Goal: Find contact information: Obtain details needed to contact an individual or organization

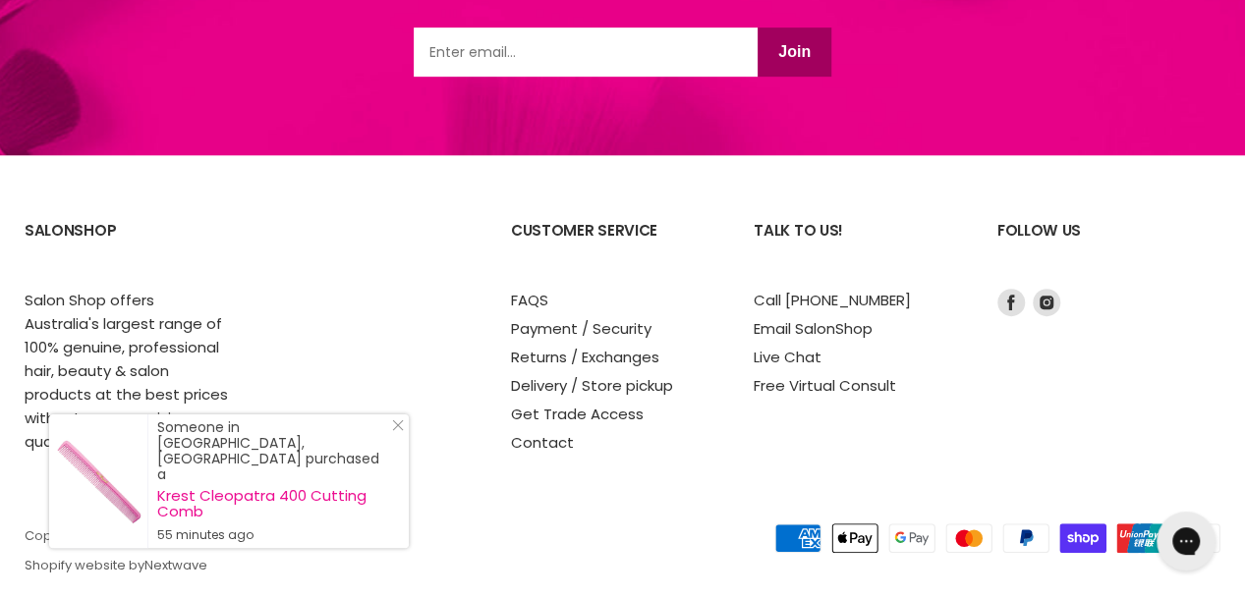
scroll to position [4224, 0]
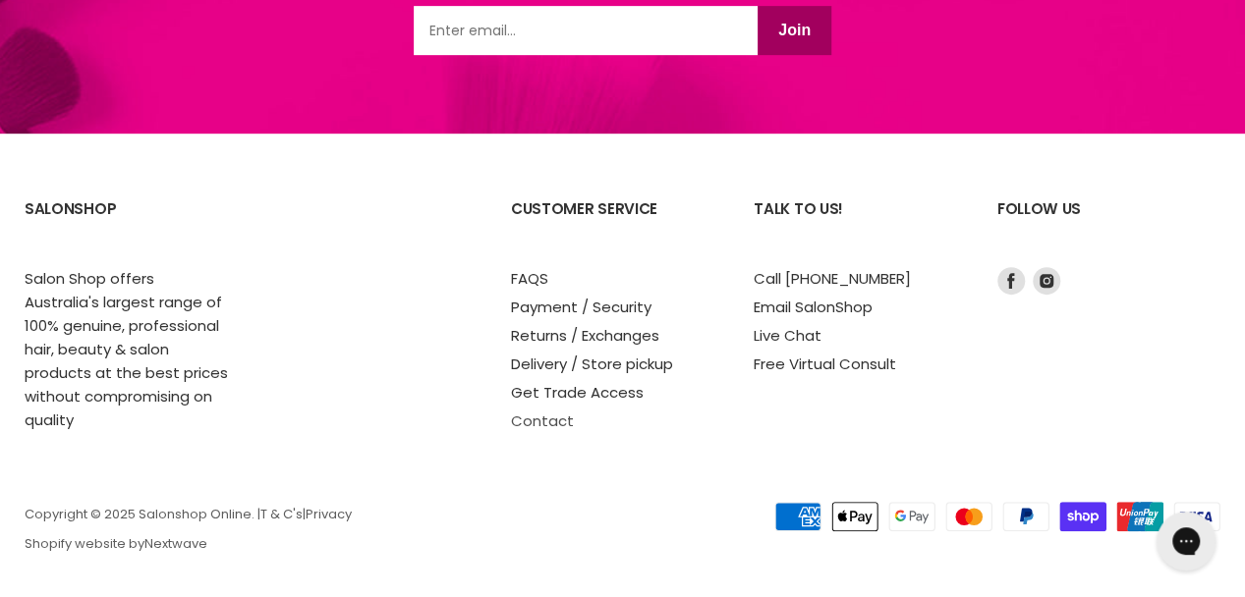
click at [548, 416] on link "Contact" at bounding box center [542, 421] width 63 height 21
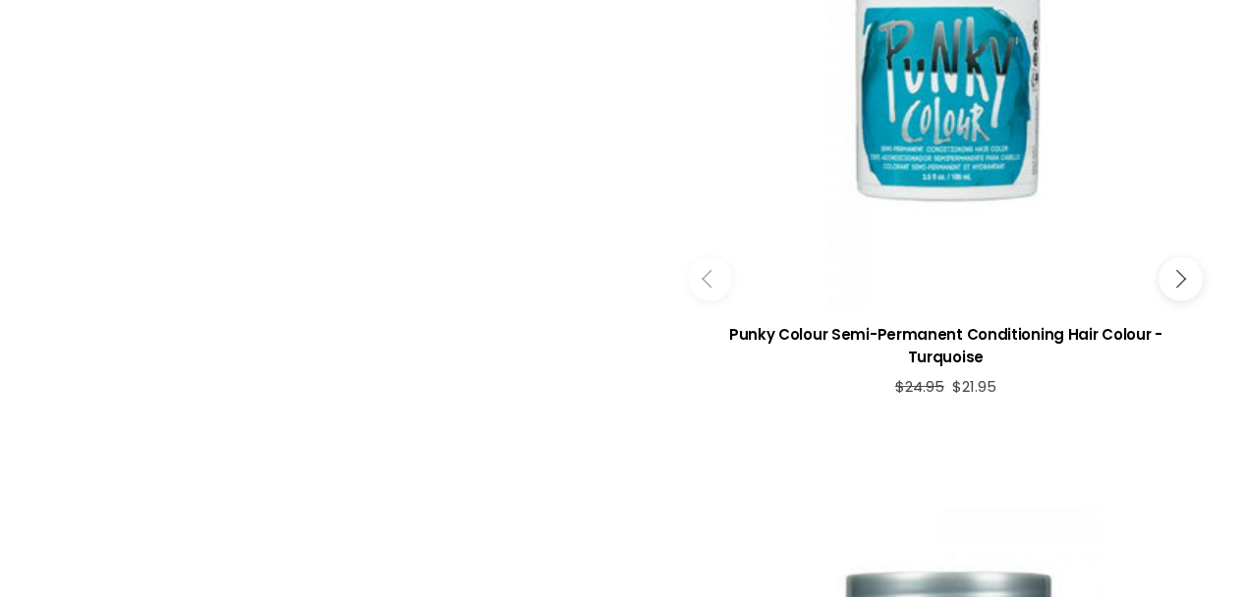
scroll to position [9689, 0]
